Goal: Navigation & Orientation: Find specific page/section

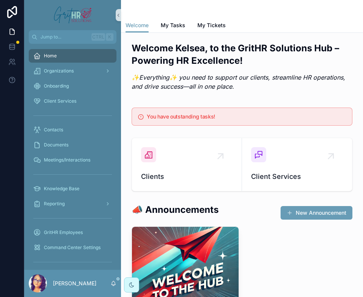
click at [175, 98] on div "Welcome Kelsea, to the GritHR Solutions Hub – Powering HR Excellence! ✨Everythi…" at bounding box center [242, 69] width 230 height 60
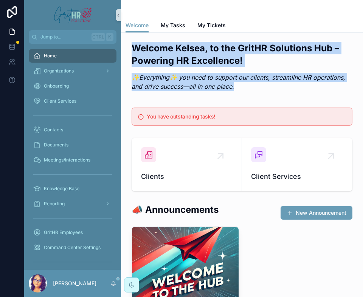
drag, startPoint x: 271, startPoint y: 88, endPoint x: 128, endPoint y: 48, distance: 148.3
click at [128, 48] on div "Welcome Kelsea, to the GritHR Solutions Hub – Powering HR Excellence! ✨Everythi…" at bounding box center [242, 69] width 230 height 60
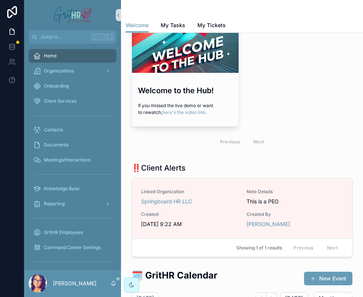
scroll to position [484, 0]
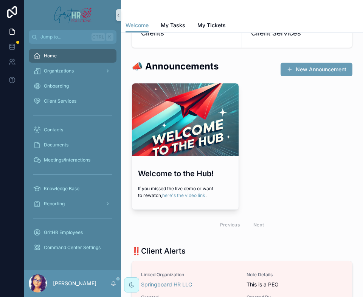
scroll to position [0, 0]
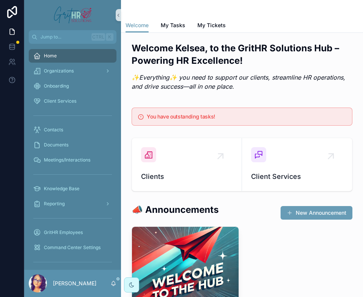
click at [278, 245] on div "Welcome to the Hub! If you missed the live demo or want to rewatch, here's the …" at bounding box center [241, 302] width 221 height 151
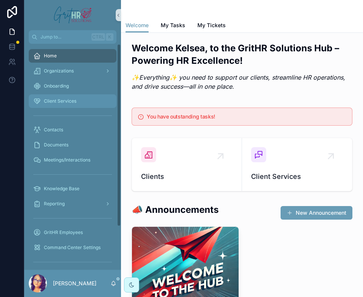
click at [86, 103] on div "Client Services" at bounding box center [72, 101] width 79 height 12
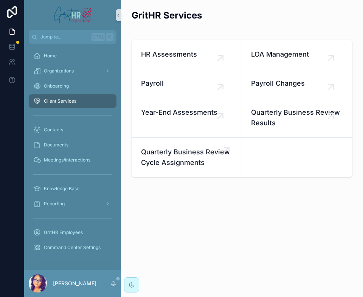
click at [179, 159] on span "Quarterly Business Review Cycle Assignments" at bounding box center [186, 157] width 91 height 21
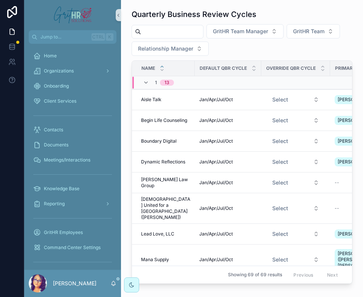
click at [156, 22] on div "Quarterly Business Review Cycles GritHR Team Manager GritHR Team Relationship M…" at bounding box center [241, 146] width 221 height 275
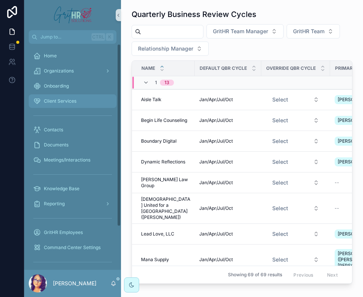
click at [70, 106] on div "Client Services" at bounding box center [72, 101] width 79 height 12
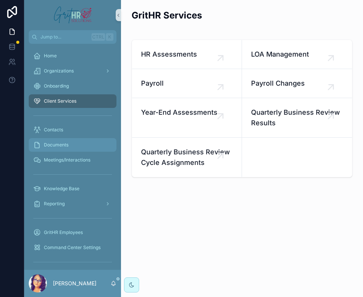
click at [70, 144] on div "Documents" at bounding box center [72, 145] width 79 height 12
